Goal: Task Accomplishment & Management: Manage account settings

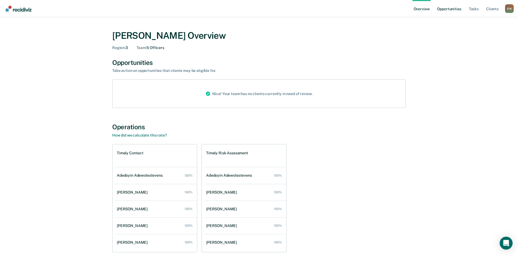
click at [443, 10] on link "Opportunities" at bounding box center [449, 8] width 26 height 17
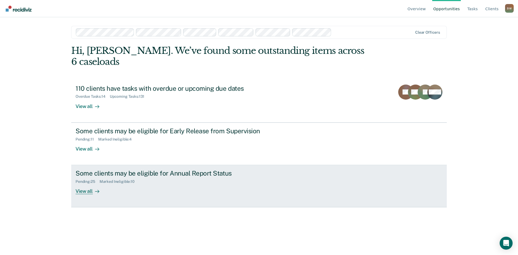
click at [125, 180] on div "Marked Ineligible : 10" at bounding box center [118, 182] width 39 height 5
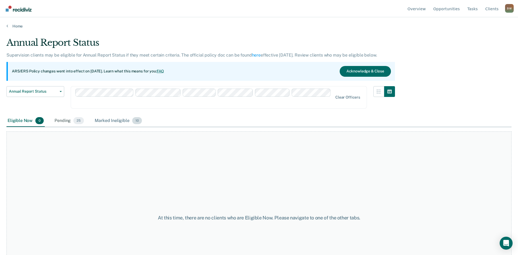
click at [112, 123] on div "Marked Ineligible 10" at bounding box center [118, 121] width 49 height 12
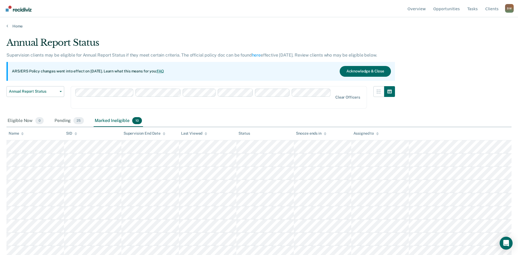
click at [440, 67] on div "Annual Report Status Supervision clients may be eligible for Annual Report Stat…" at bounding box center [258, 126] width 505 height 178
click at [59, 122] on div "Pending 25" at bounding box center [69, 121] width 32 height 12
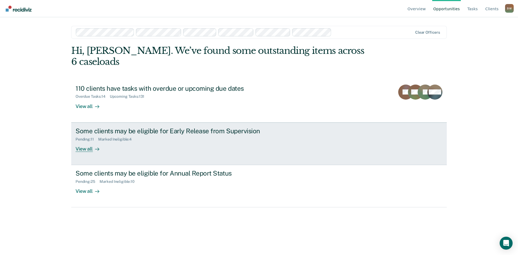
click at [120, 127] on div "Some clients may be eligible for Early Release from Supervision" at bounding box center [169, 131] width 189 height 8
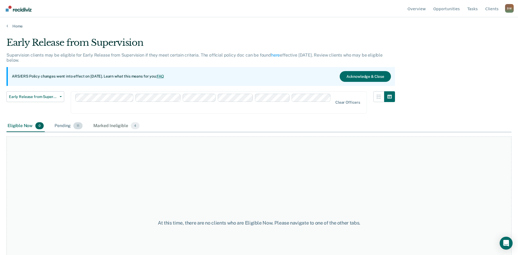
click at [73, 127] on div "Pending 11" at bounding box center [68, 126] width 30 height 12
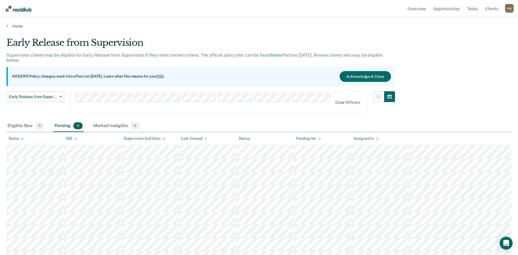
click at [63, 125] on div "Pending 11" at bounding box center [68, 126] width 30 height 12
click at [19, 127] on div "Eligible Now 0" at bounding box center [25, 126] width 38 height 12
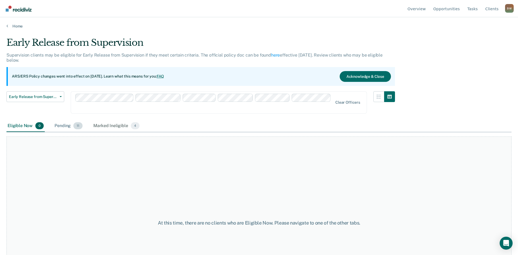
click at [60, 127] on div "Pending 11" at bounding box center [68, 126] width 30 height 12
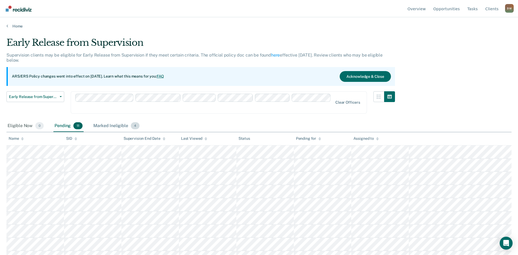
click at [113, 126] on div "Marked Ineligible 4" at bounding box center [116, 126] width 48 height 12
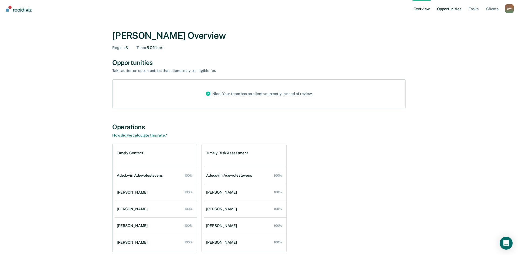
click at [441, 12] on link "Opportunities" at bounding box center [449, 8] width 26 height 17
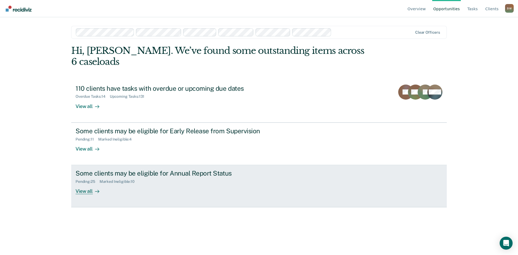
click at [134, 170] on div "Some clients may be eligible for Annual Report Status" at bounding box center [169, 174] width 189 height 8
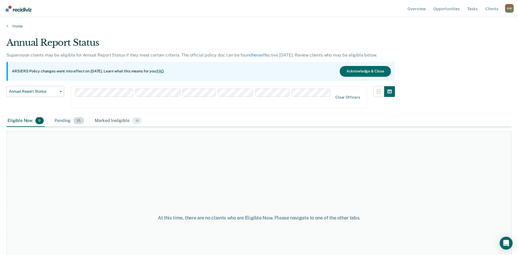
click at [72, 123] on div "Pending 25" at bounding box center [69, 121] width 32 height 12
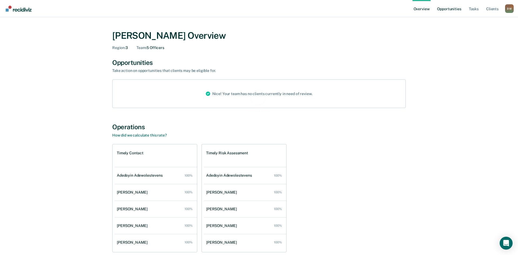
click at [448, 11] on link "Opportunities" at bounding box center [449, 8] width 26 height 17
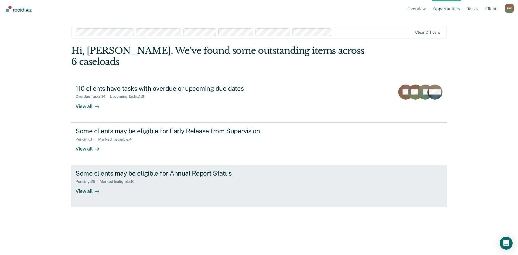
click at [146, 170] on div "Some clients may be eligible for Annual Report Status" at bounding box center [169, 174] width 189 height 8
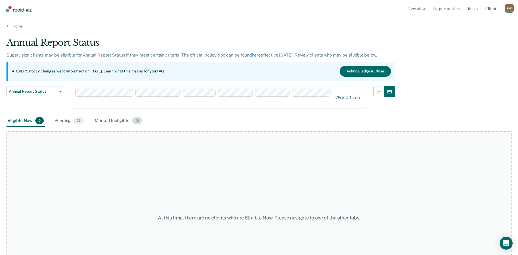
click at [112, 122] on div "Marked Ineligible 10" at bounding box center [118, 121] width 49 height 12
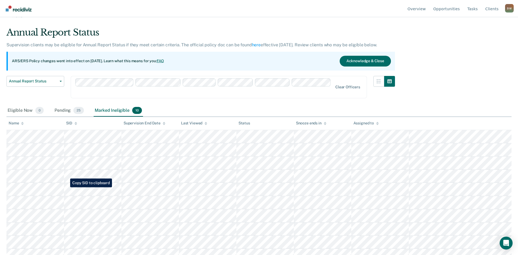
scroll to position [17, 0]
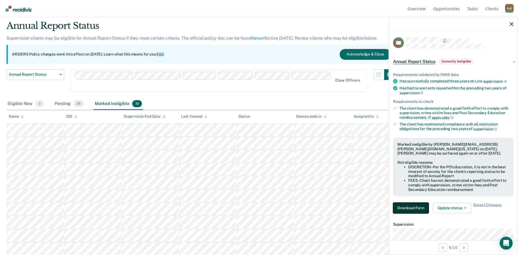
click at [406, 208] on button "Download Form" at bounding box center [411, 208] width 36 height 11
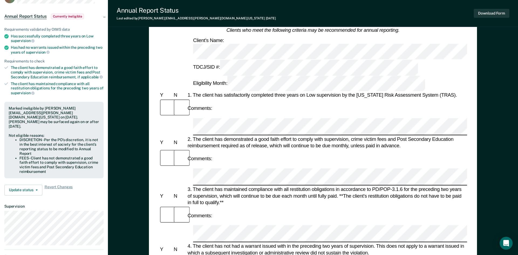
scroll to position [55, 0]
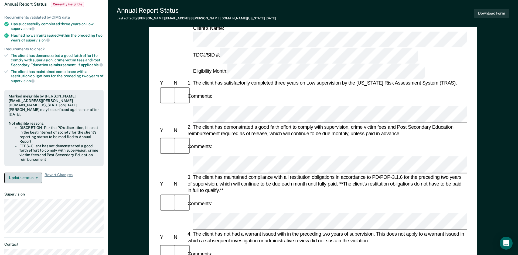
click at [36, 173] on button "Update status" at bounding box center [23, 178] width 38 height 11
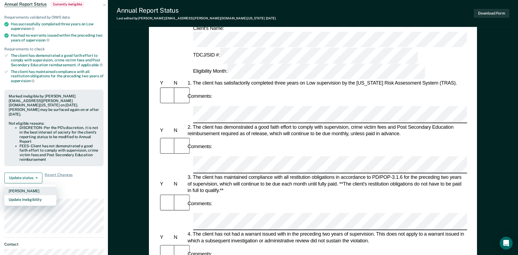
click at [25, 187] on button "Mark Pending" at bounding box center [30, 191] width 52 height 9
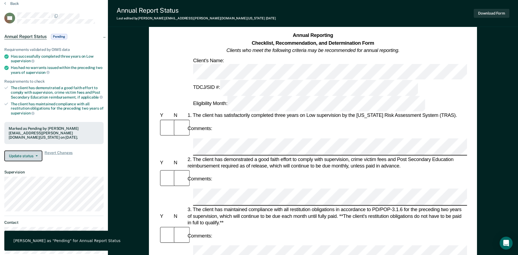
scroll to position [0, 0]
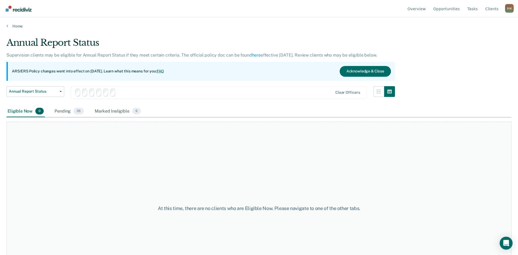
scroll to position [17, 0]
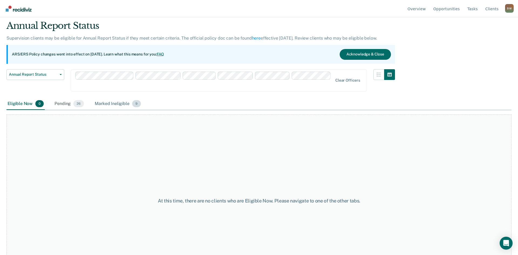
click at [114, 103] on div "Marked Ineligible 9" at bounding box center [118, 104] width 48 height 12
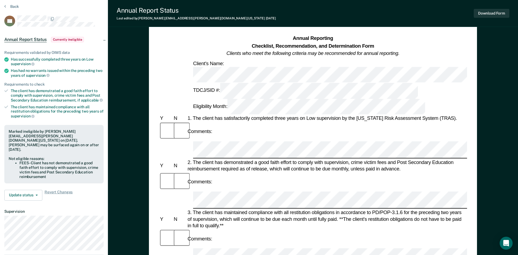
scroll to position [27, 0]
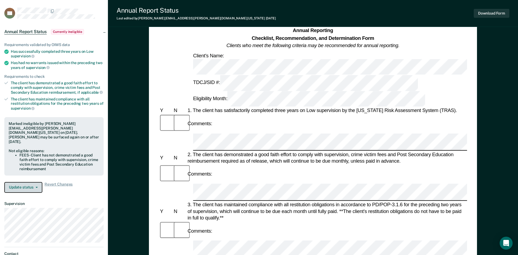
click at [14, 182] on button "Update status" at bounding box center [23, 187] width 38 height 11
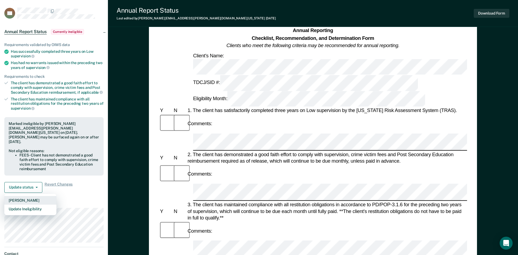
click at [18, 196] on button "Mark Pending" at bounding box center [30, 200] width 52 height 9
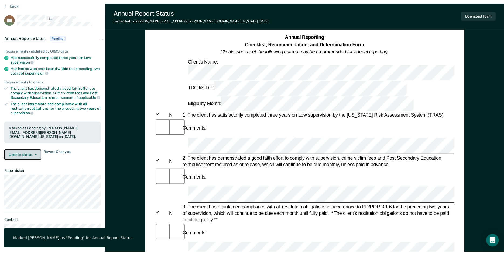
scroll to position [0, 0]
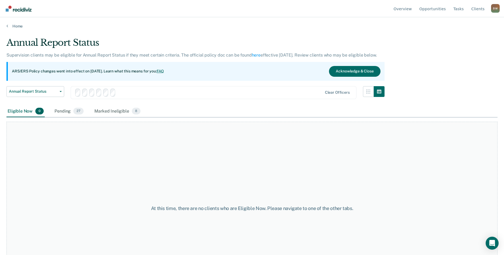
scroll to position [4, 0]
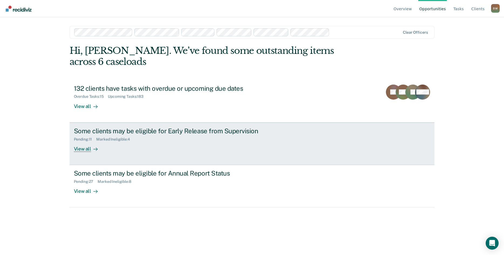
click at [129, 127] on div "Some clients may be eligible for Early Release from Supervision" at bounding box center [168, 131] width 189 height 8
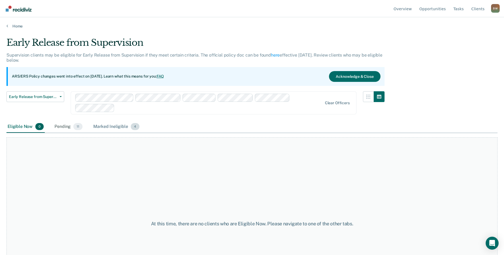
click at [111, 127] on div "Marked Ineligible 4" at bounding box center [116, 127] width 48 height 12
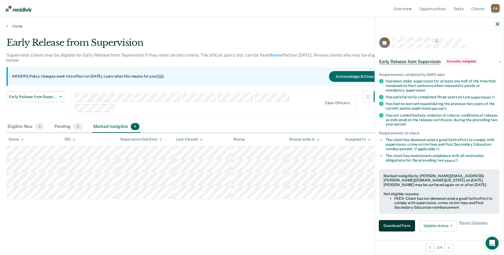
click at [386, 224] on button "Download Form" at bounding box center [397, 225] width 36 height 11
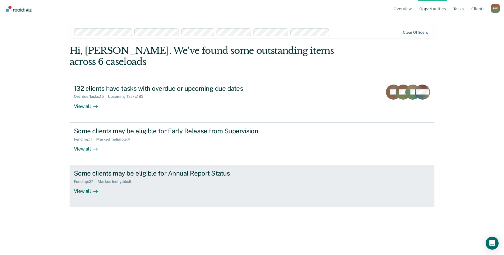
click at [127, 170] on div "Some clients may be eligible for Annual Report Status" at bounding box center [168, 174] width 189 height 8
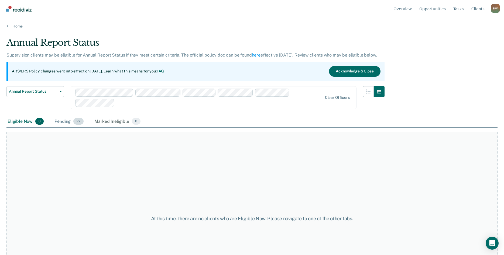
click at [71, 122] on div "Pending 27" at bounding box center [68, 122] width 31 height 12
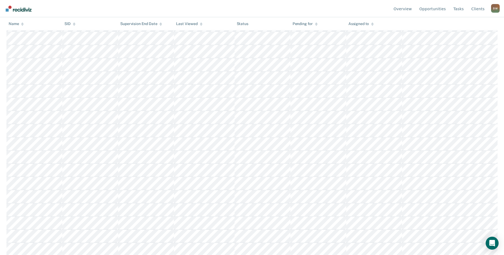
scroll to position [242, 0]
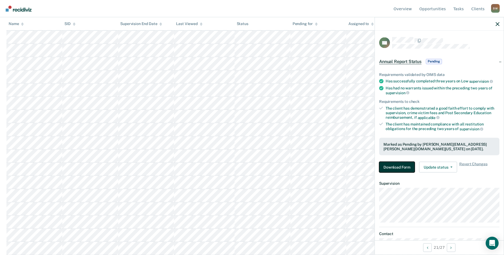
click at [393, 168] on button "Download Form" at bounding box center [397, 167] width 36 height 11
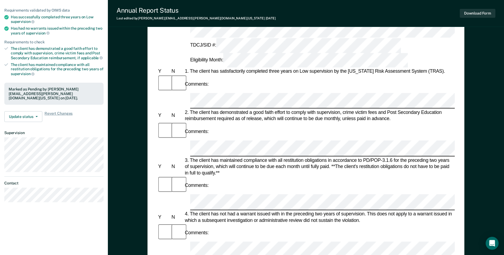
scroll to position [27, 0]
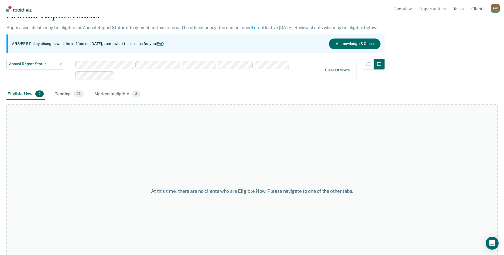
scroll to position [50, 0]
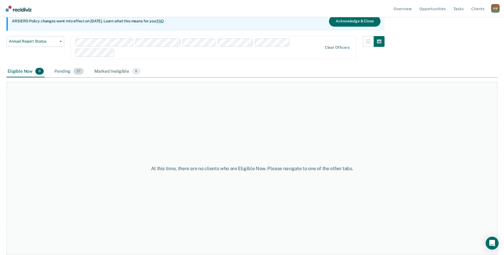
click at [58, 71] on div "Pending 27" at bounding box center [68, 72] width 31 height 12
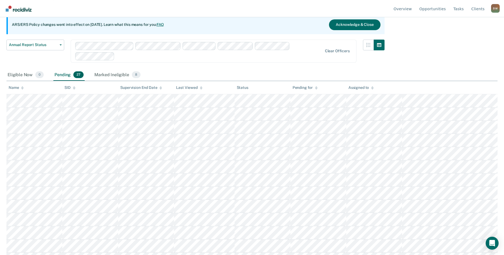
scroll to position [22, 0]
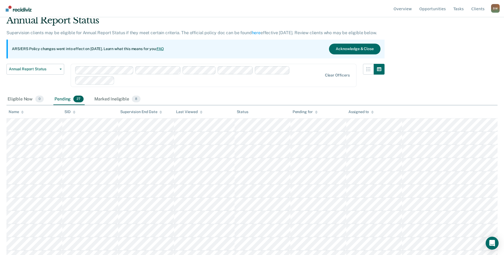
click at [77, 98] on span "27" at bounding box center [78, 99] width 10 height 7
click at [60, 101] on div "Pending 27" at bounding box center [68, 100] width 31 height 12
click at [34, 99] on div "Eligible Now 0" at bounding box center [25, 100] width 38 height 12
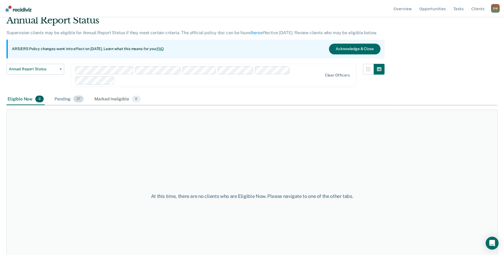
click at [59, 100] on div "Pending 27" at bounding box center [68, 100] width 31 height 12
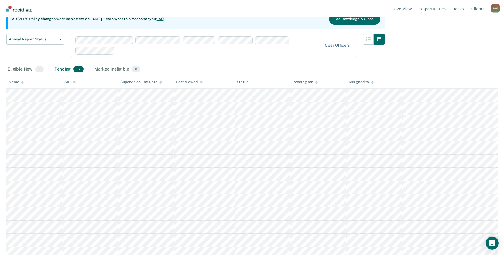
scroll to position [0, 0]
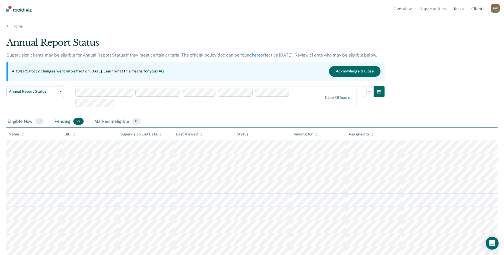
click at [254, 19] on div "Home" at bounding box center [252, 22] width 504 height 11
click at [432, 106] on div "Annual Report Status Supervision clients may be eligible for Annual Report Stat…" at bounding box center [251, 126] width 491 height 178
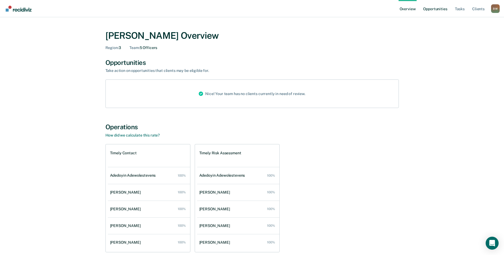
click at [427, 10] on link "Opportunities" at bounding box center [435, 8] width 26 height 17
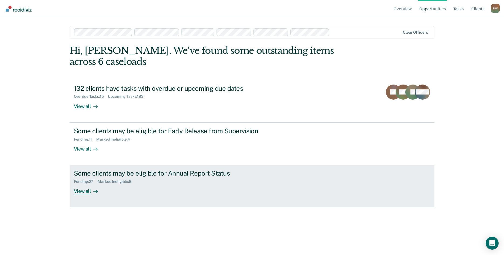
click at [103, 170] on div "Some clients may be eligible for Annual Report Status" at bounding box center [168, 174] width 189 height 8
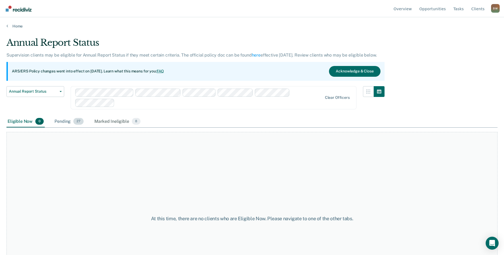
click at [67, 121] on div "Pending 27" at bounding box center [68, 122] width 31 height 12
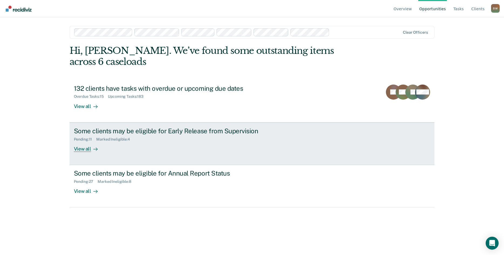
click at [133, 127] on div "Some clients may be eligible for Early Release from Supervision" at bounding box center [168, 131] width 189 height 8
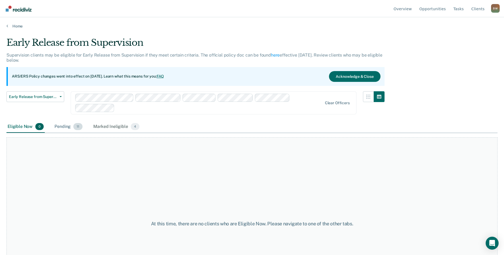
click at [63, 127] on div "Pending 11" at bounding box center [68, 127] width 30 height 12
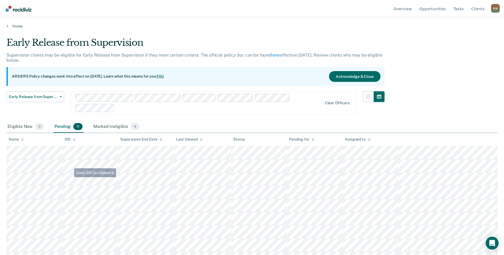
scroll to position [36, 0]
